Goal: Navigation & Orientation: Find specific page/section

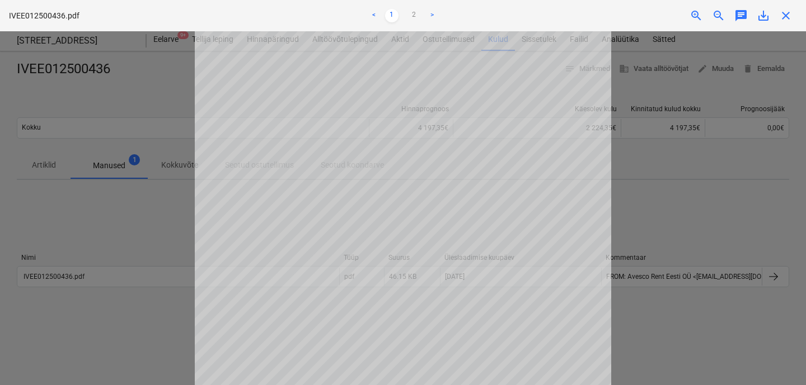
click at [787, 16] on span "close" at bounding box center [785, 15] width 13 height 13
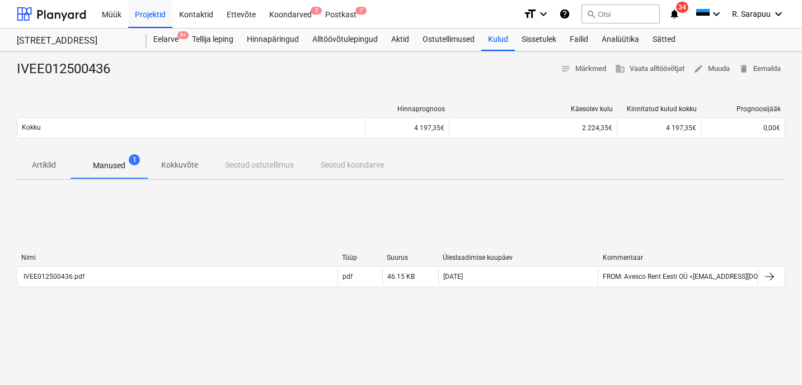
drag, startPoint x: 786, startPoint y: 16, endPoint x: 367, endPoint y: 22, distance: 419.1
click at [784, 16] on div "Müük Projektid Kontaktid Ettevõte Koondarved 5 Postkast 7 format_size keyboard_…" at bounding box center [401, 14] width 802 height 29
click at [151, 20] on div "Projektid" at bounding box center [150, 13] width 44 height 29
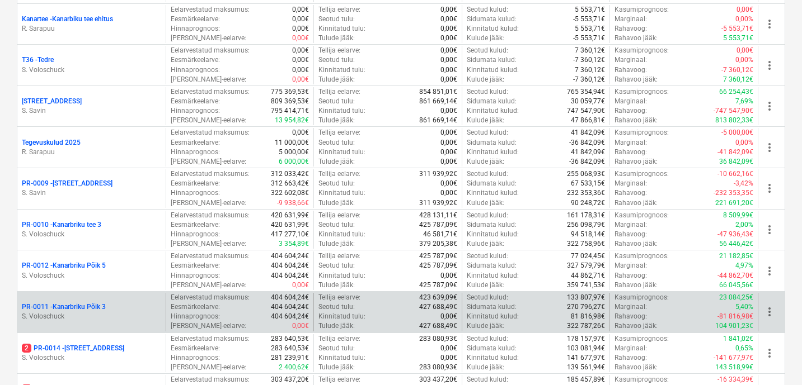
scroll to position [567, 0]
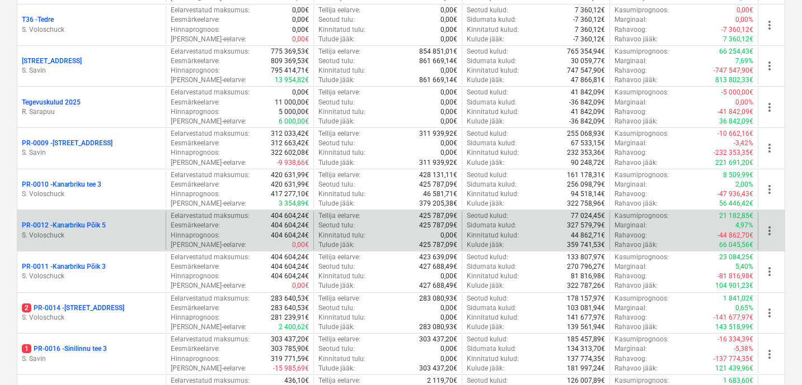
click at [93, 233] on p "S. Voloschuck" at bounding box center [91, 236] width 139 height 10
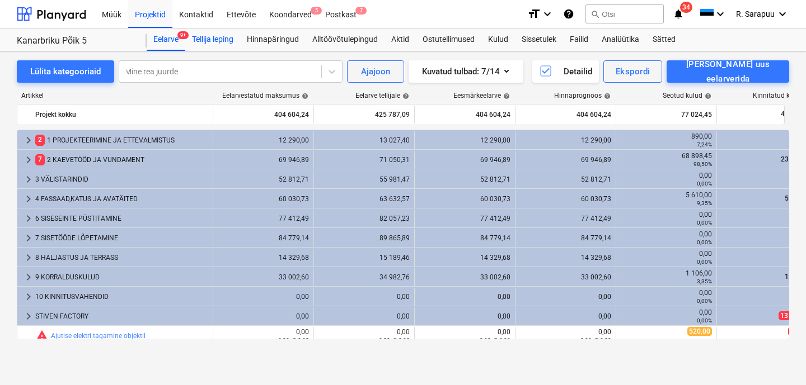
click at [213, 41] on div "Tellija leping" at bounding box center [212, 40] width 55 height 22
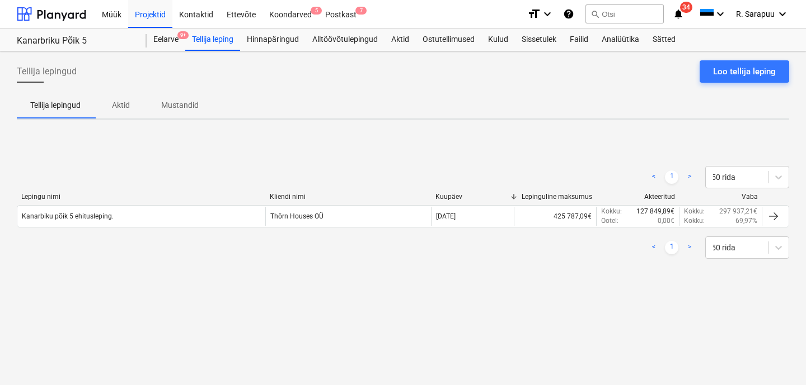
click at [119, 109] on p "Aktid" at bounding box center [120, 106] width 27 height 12
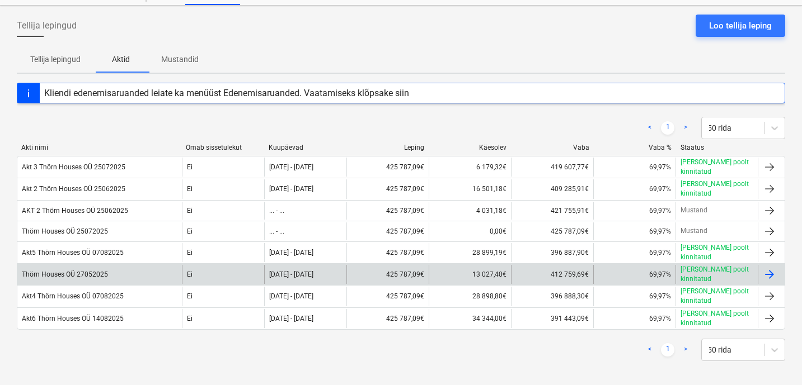
scroll to position [45, 0]
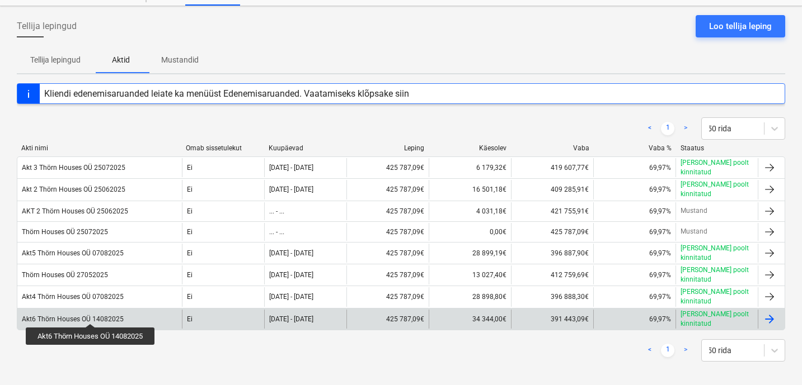
click at [92, 316] on div "Akt6 Thörn Houses OÜ 14082025" at bounding box center [73, 320] width 102 height 8
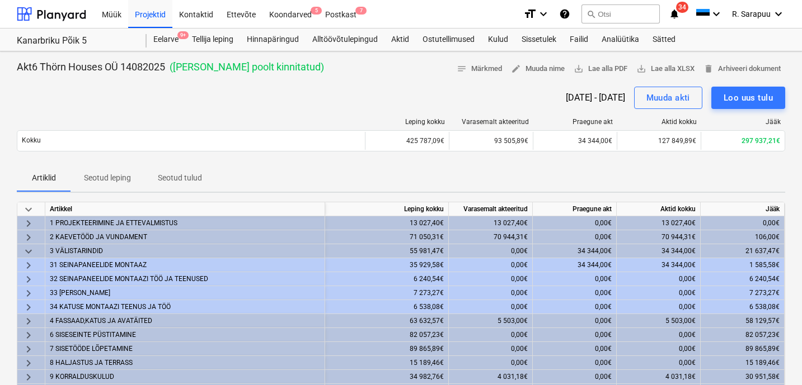
click at [743, 240] on div "106,00€" at bounding box center [742, 238] width 84 height 14
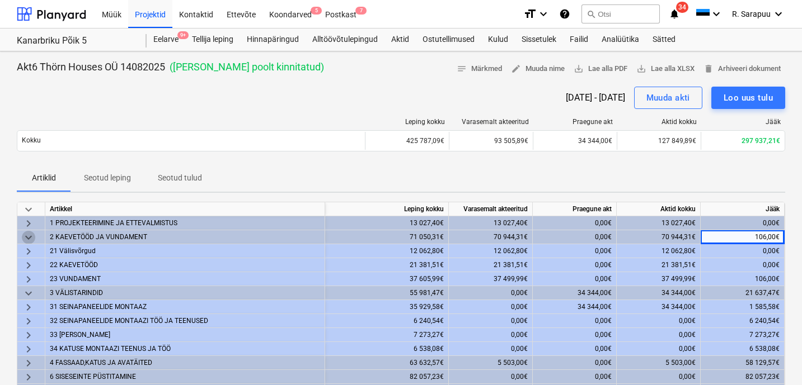
click at [26, 232] on span "keyboard_arrow_down" at bounding box center [28, 237] width 13 height 13
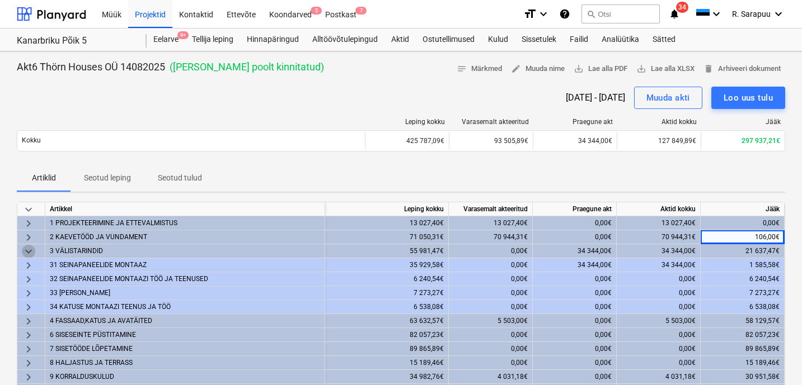
click at [26, 249] on span "keyboard_arrow_down" at bounding box center [28, 251] width 13 height 13
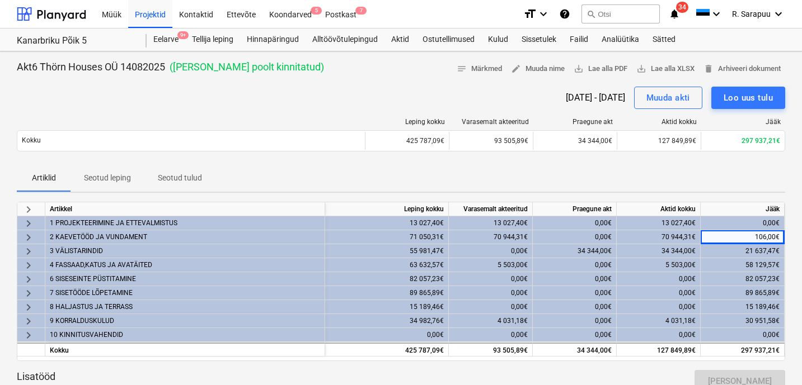
click at [29, 253] on span "keyboard_arrow_right" at bounding box center [28, 251] width 13 height 13
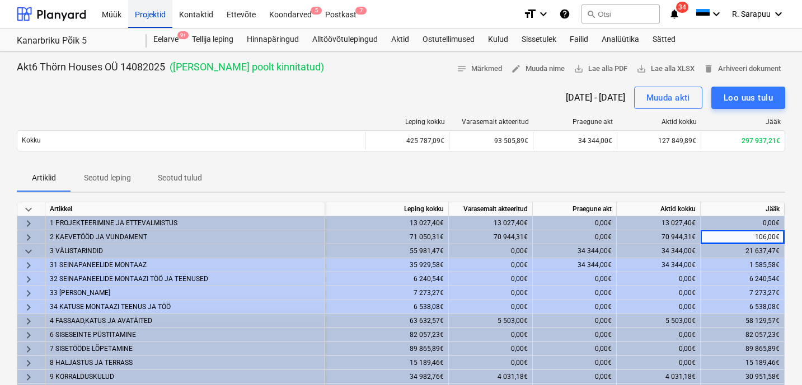
click at [154, 16] on div "Projektid" at bounding box center [150, 13] width 44 height 29
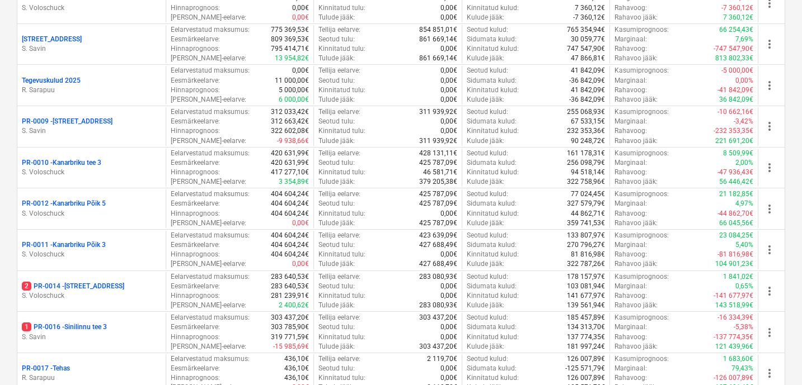
scroll to position [593, 0]
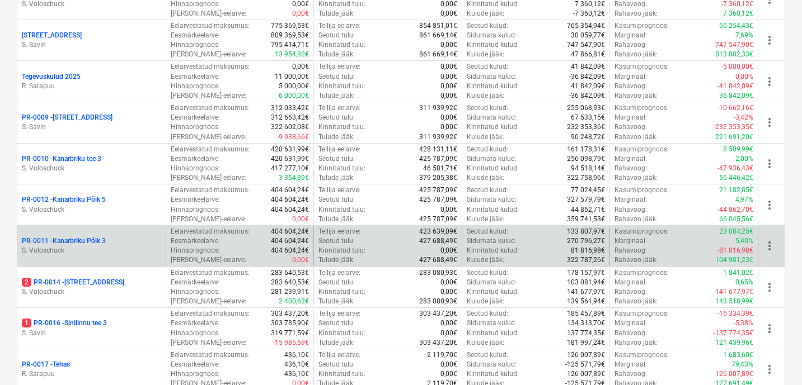
click at [90, 237] on p "PR-0011 - Kanarbriku Põik 3" at bounding box center [64, 242] width 84 height 10
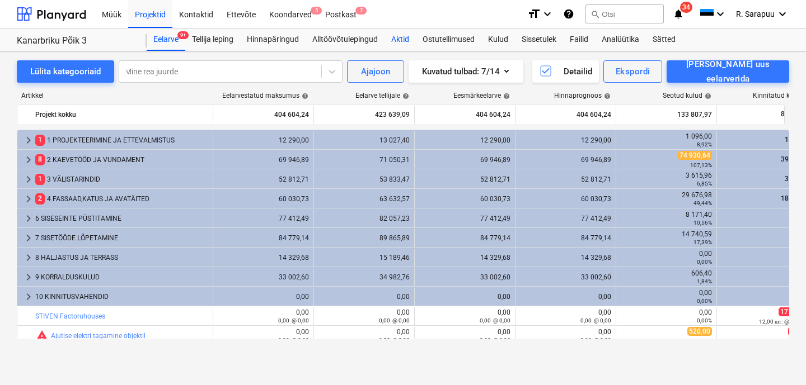
click at [399, 43] on div "Aktid" at bounding box center [399, 40] width 31 height 22
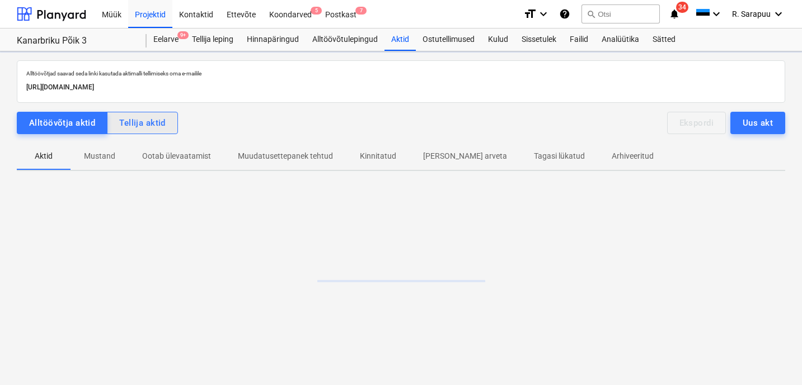
click at [161, 130] on button "Tellija aktid" at bounding box center [142, 123] width 71 height 22
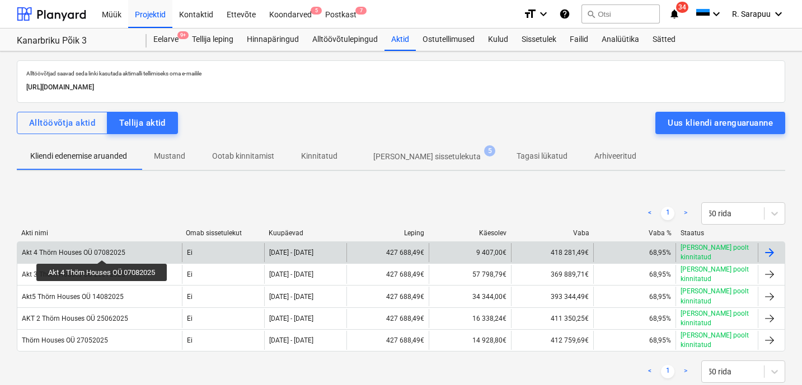
click at [103, 250] on div "Akt 4 Thörn Houses OÜ 07082025" at bounding box center [74, 253] width 104 height 8
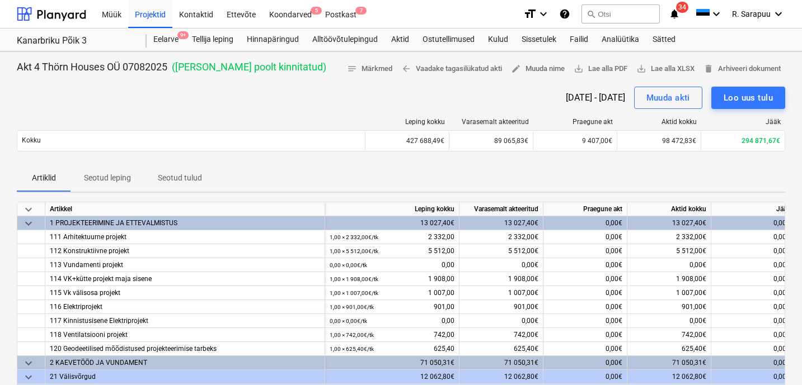
click at [30, 205] on span "keyboard_arrow_down" at bounding box center [28, 209] width 13 height 13
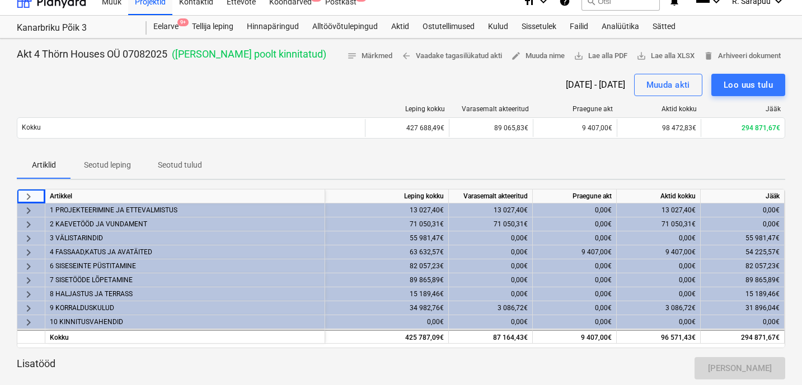
scroll to position [13, 0]
click at [595, 29] on div "Failid" at bounding box center [579, 27] width 32 height 22
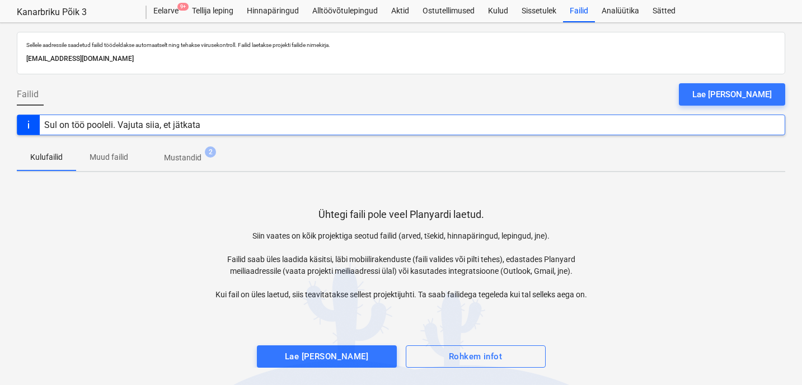
scroll to position [28, 0]
click at [102, 156] on p "Muud failid" at bounding box center [109, 158] width 39 height 12
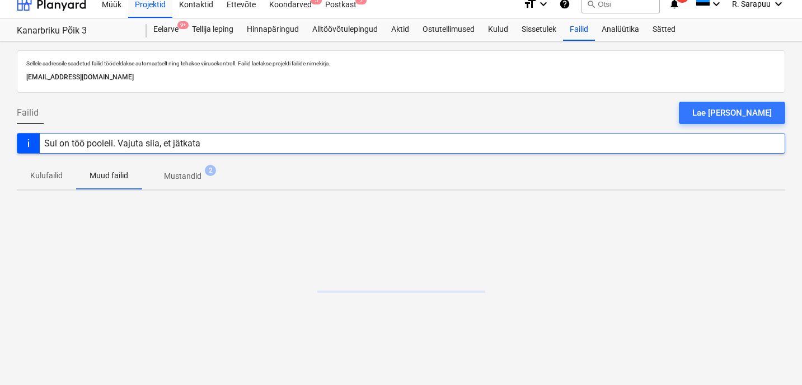
scroll to position [10, 0]
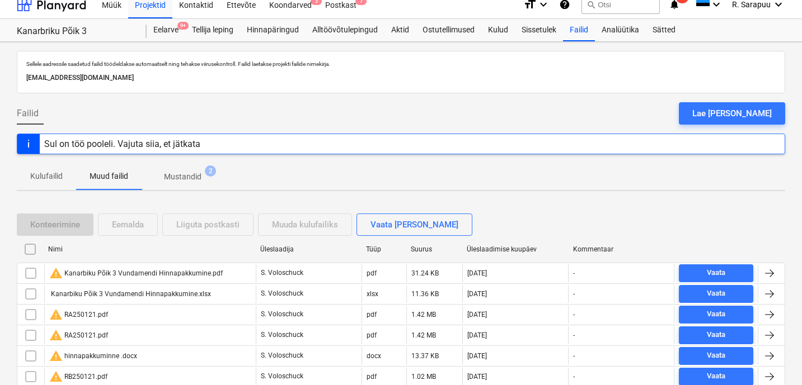
click at [58, 171] on p "Kulufailid" at bounding box center [46, 177] width 32 height 12
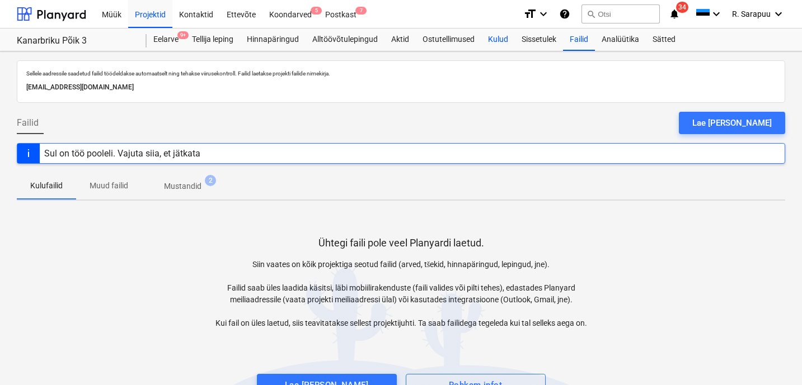
click at [511, 39] on div "Kulud" at bounding box center [498, 40] width 34 height 22
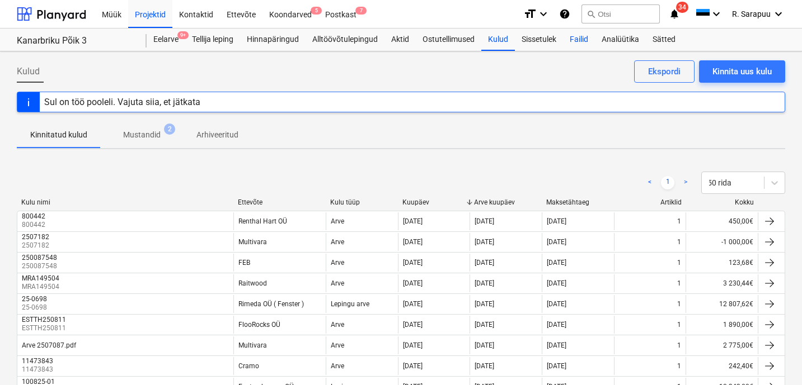
click at [581, 41] on div "Failid" at bounding box center [579, 40] width 32 height 22
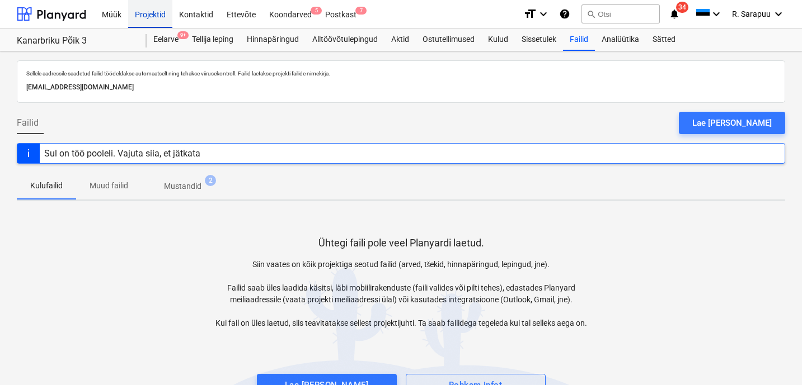
click at [150, 7] on div "Projektid" at bounding box center [150, 13] width 44 height 29
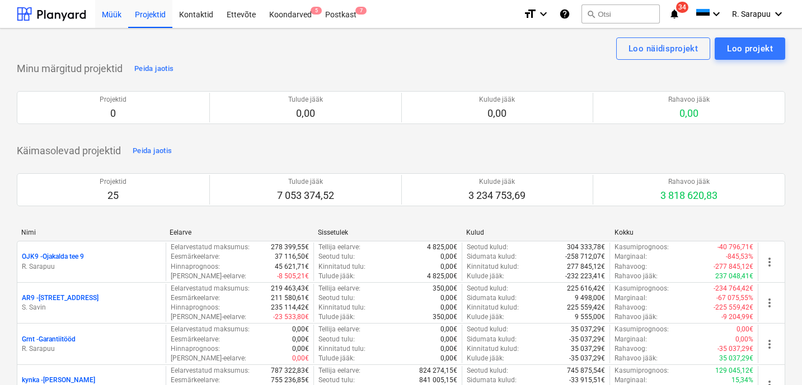
click at [116, 24] on div "Müük" at bounding box center [111, 13] width 33 height 29
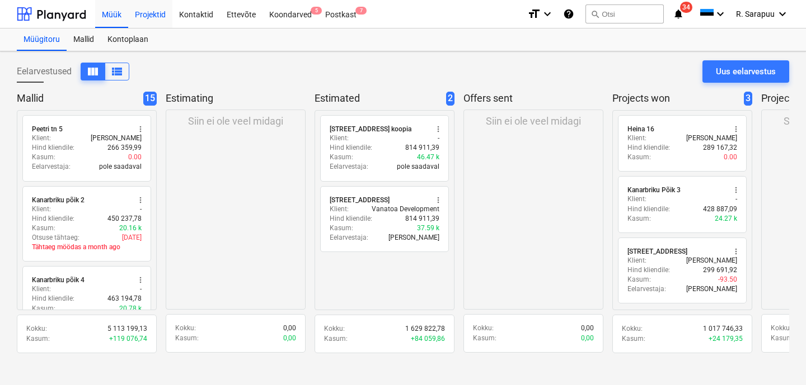
click at [152, 11] on div "Projektid" at bounding box center [150, 13] width 44 height 29
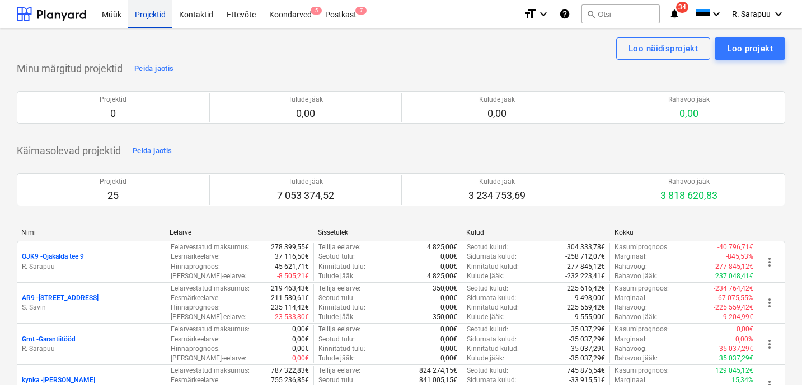
click at [158, 23] on div "Projektid" at bounding box center [150, 13] width 44 height 29
click at [121, 17] on div "Müük" at bounding box center [111, 13] width 33 height 29
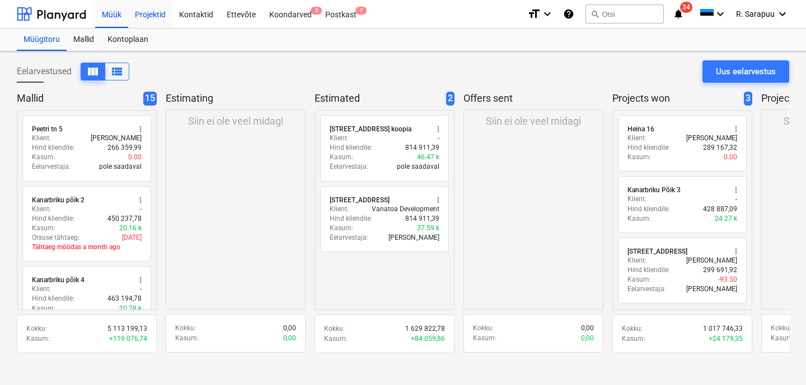
click at [148, 23] on div "Projektid" at bounding box center [150, 13] width 44 height 29
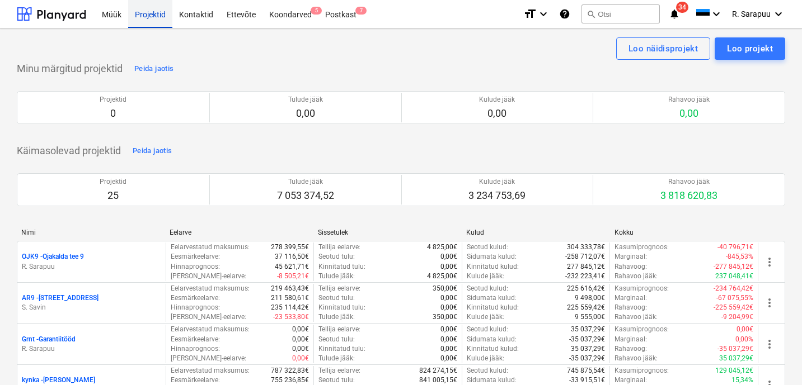
click at [151, 14] on div "Projektid" at bounding box center [150, 13] width 44 height 29
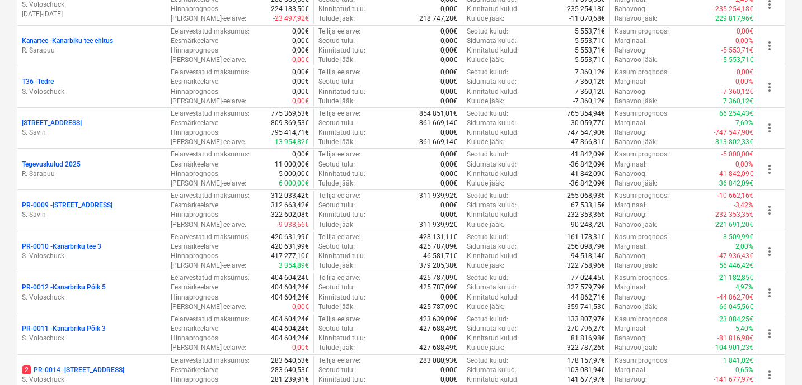
scroll to position [518, 0]
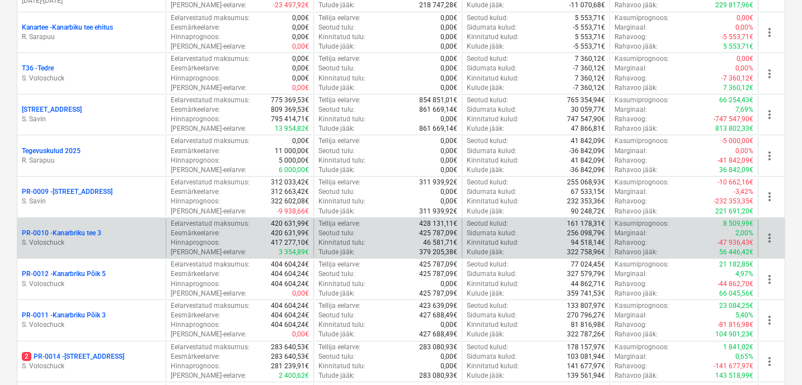
click at [72, 232] on p "PR-0010 - Kanarbriku tee 3" at bounding box center [61, 234] width 79 height 10
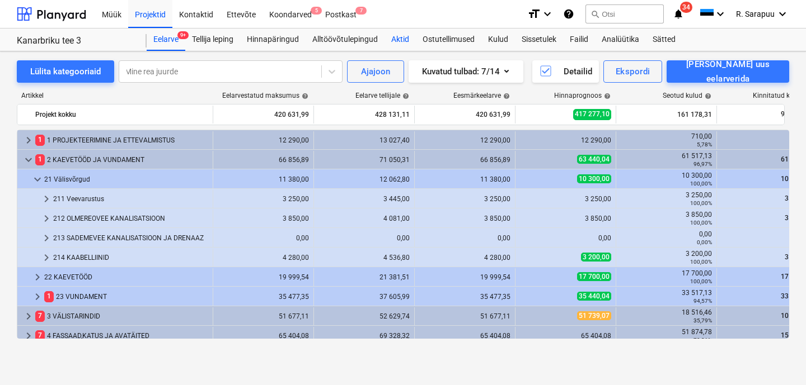
click at [404, 40] on div "Aktid" at bounding box center [399, 40] width 31 height 22
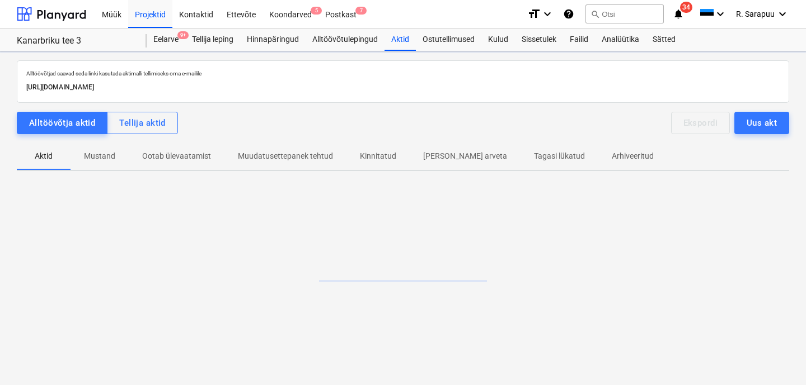
click at [146, 135] on div "Alltöövõtjad saavad seda linki kasutada aktimalli tellimiseks oma e-mailile [UR…" at bounding box center [403, 212] width 772 height 305
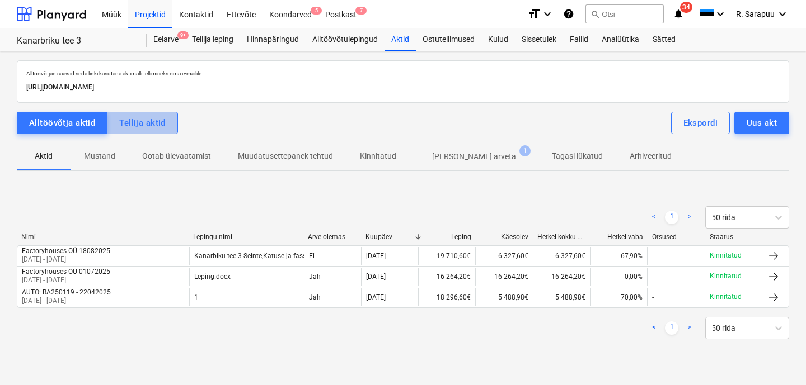
click at [140, 121] on div "Tellija aktid" at bounding box center [142, 123] width 46 height 15
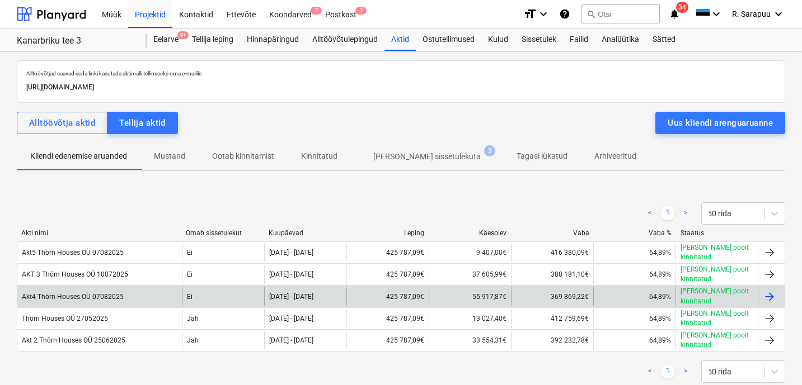
scroll to position [5, 0]
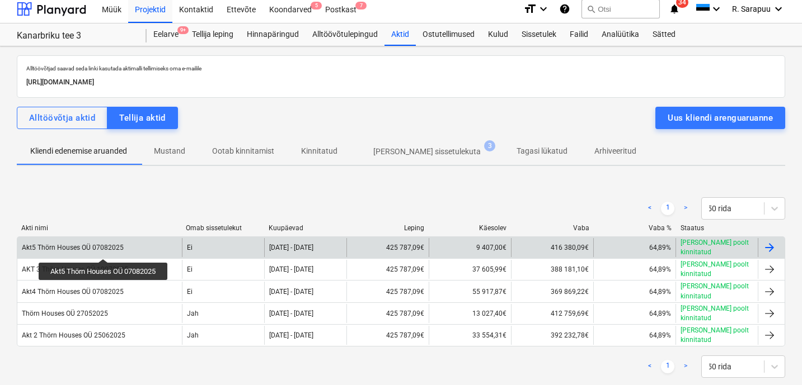
click at [105, 249] on div "Akt5 Thörn Houses OÜ 07082025" at bounding box center [73, 248] width 102 height 8
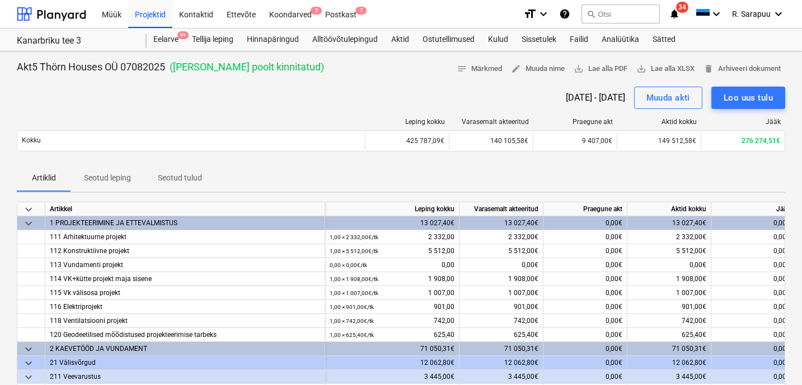
click at [31, 202] on div "keyboard_arrow_down Artikkel Leping kokku Varasemalt akteeritud Praegune akt Ak…" at bounding box center [401, 337] width 768 height 270
click at [31, 210] on span "keyboard_arrow_down" at bounding box center [28, 209] width 13 height 13
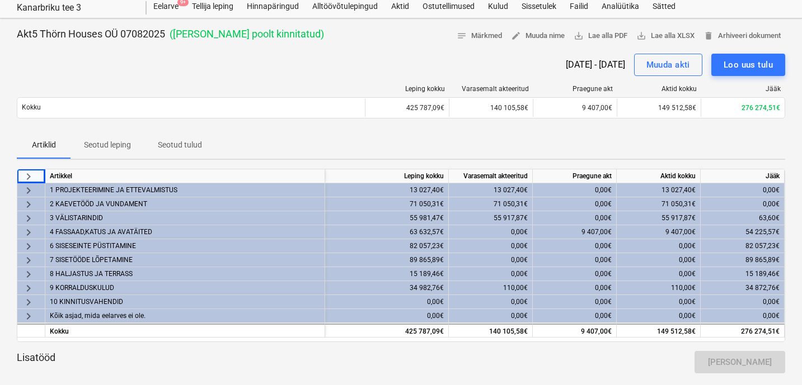
scroll to position [0, 11]
click at [764, 217] on div "63,60€" at bounding box center [742, 218] width 84 height 14
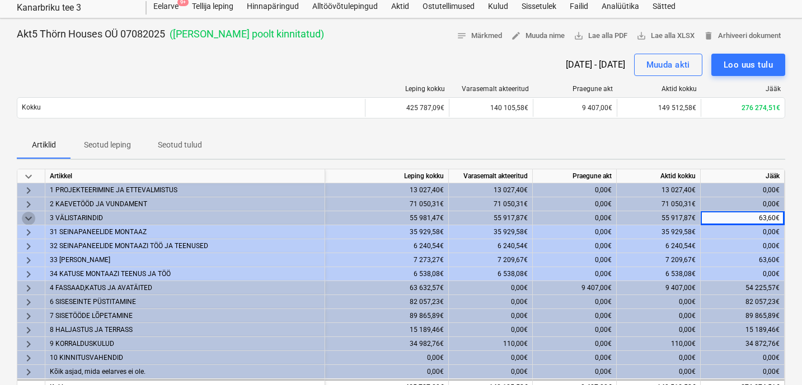
click at [26, 214] on span "keyboard_arrow_down" at bounding box center [28, 218] width 13 height 13
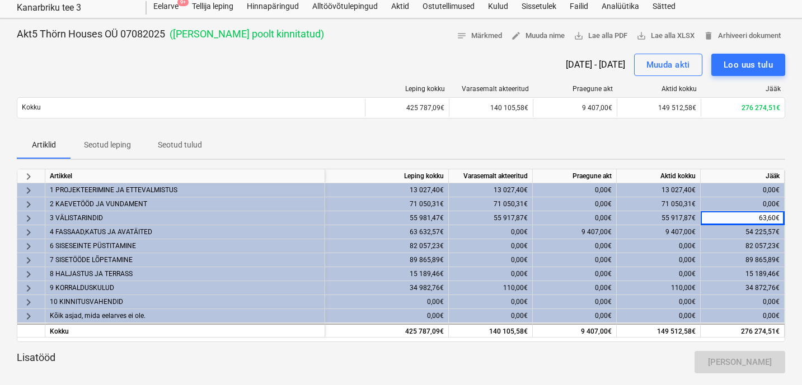
click at [28, 232] on span "keyboard_arrow_right" at bounding box center [28, 232] width 13 height 13
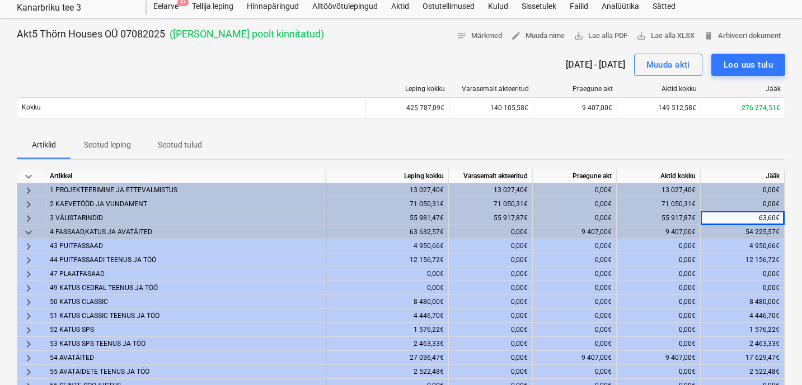
scroll to position [26, 11]
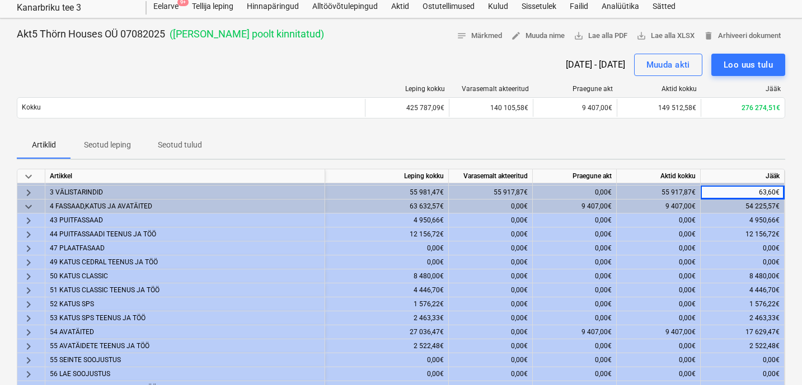
click at [77, 333] on div "54 AVATÄITED" at bounding box center [185, 332] width 270 height 13
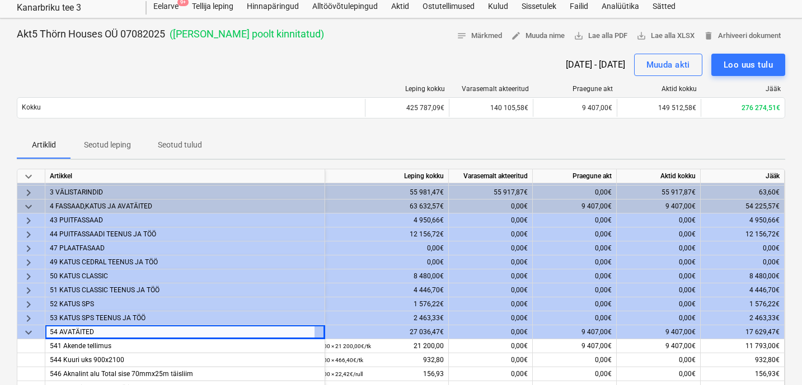
click at [29, 335] on span "keyboard_arrow_down" at bounding box center [28, 332] width 13 height 13
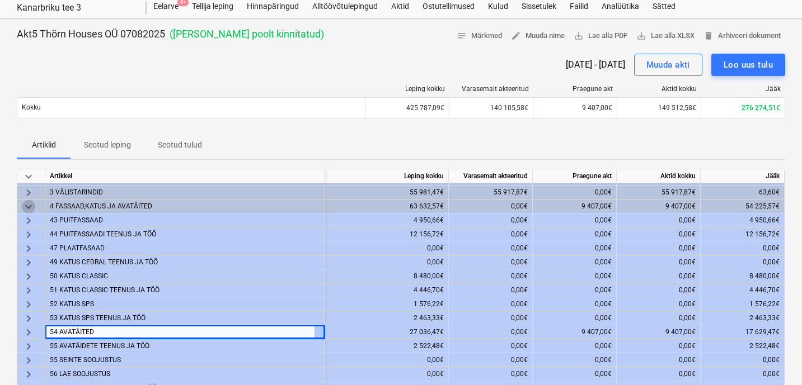
click at [30, 205] on span "keyboard_arrow_down" at bounding box center [28, 206] width 13 height 13
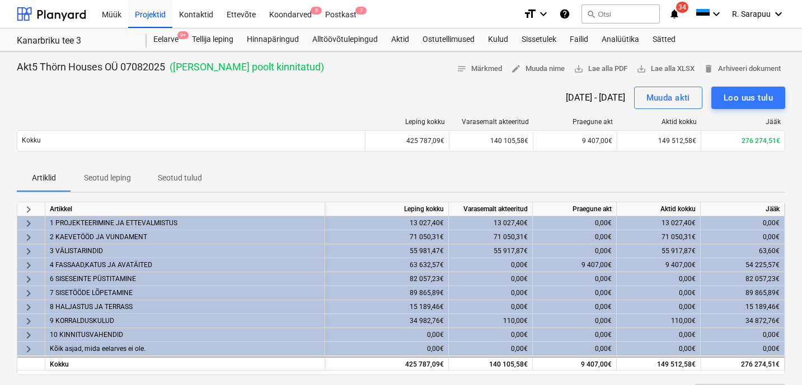
scroll to position [0, 0]
